Goal: Check status

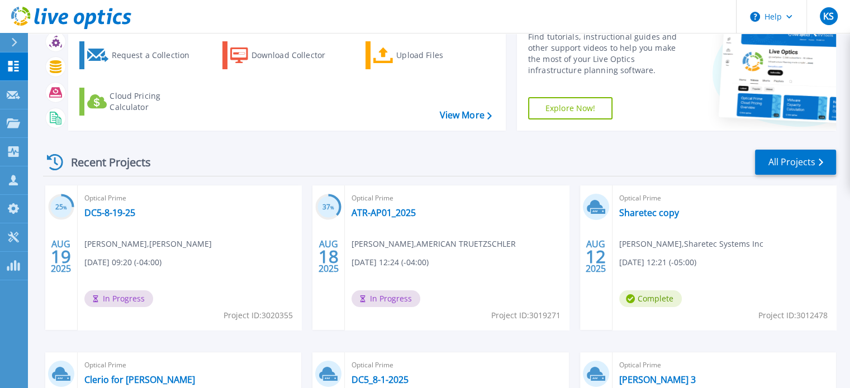
scroll to position [56, 0]
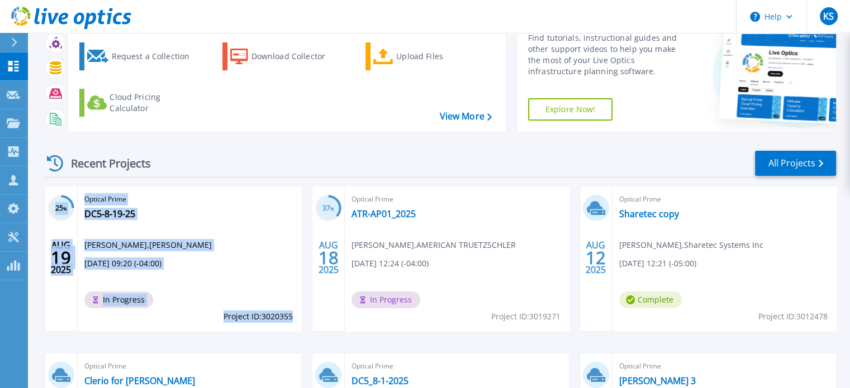
drag, startPoint x: 38, startPoint y: 182, endPoint x: 290, endPoint y: 315, distance: 285.3
click at [290, 315] on div "Start a New Project Request a Collection Download Collector Upload Files Cloud …" at bounding box center [439, 236] width 822 height 585
copy div "25 % [DATE] Optical Prime DC5-8-19-25 [PERSON_NAME] , [PERSON_NAME] [DATE] 09:2…"
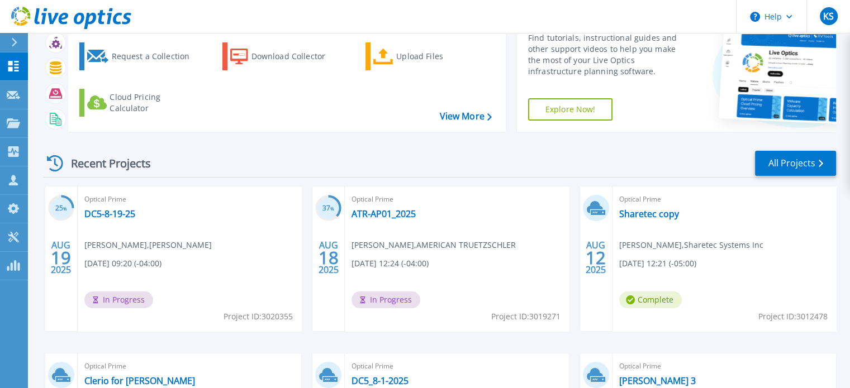
click at [441, 336] on div "25 % [DATE] Optical Prime DC5-8-19-25 [PERSON_NAME] , [PERSON_NAME] [DATE] 09:2…" at bounding box center [435, 354] width 802 height 334
